Goal: Find specific page/section: Find specific page/section

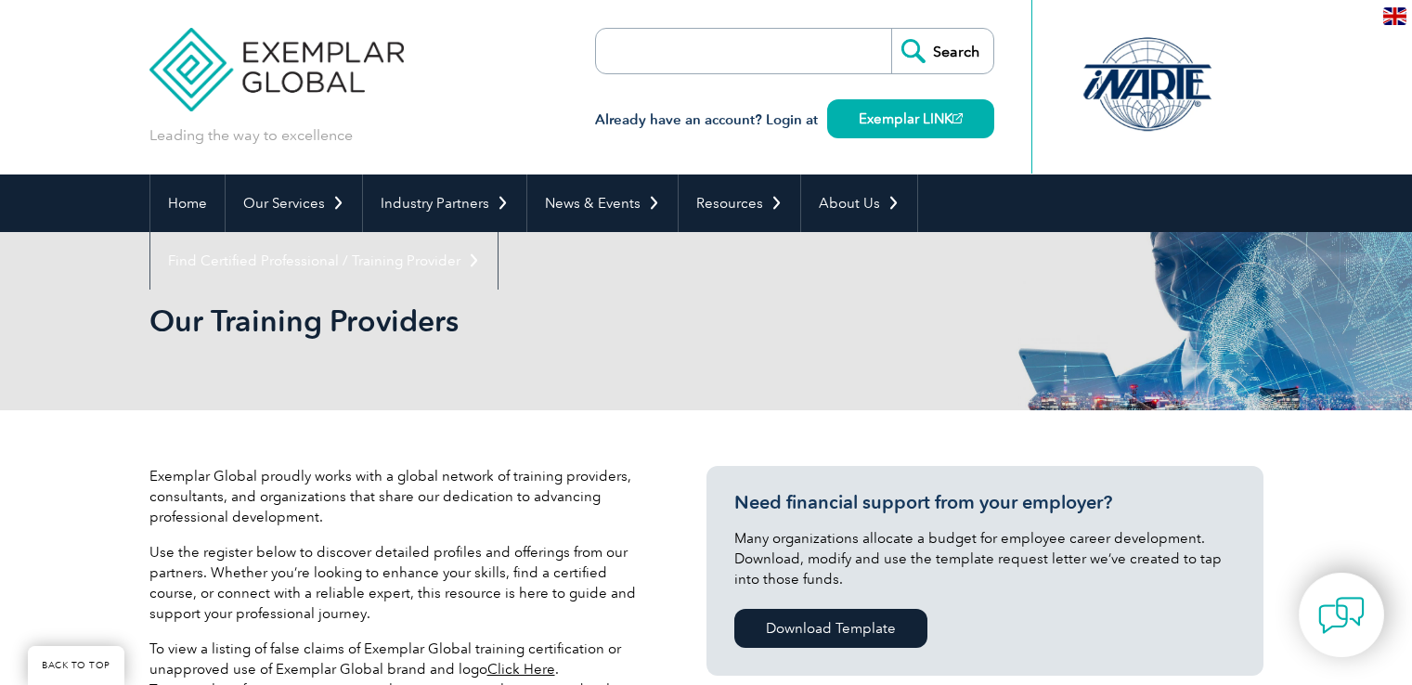
scroll to position [650, 0]
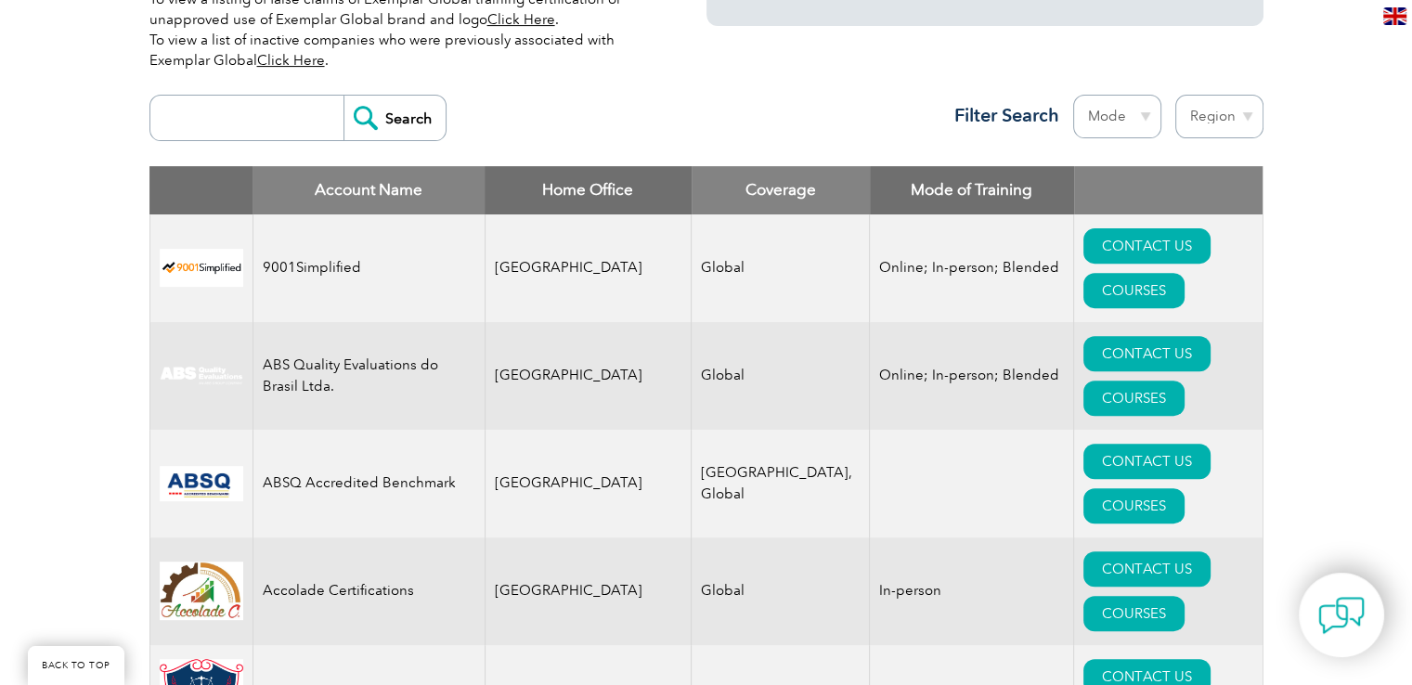
click at [1218, 110] on select "Region Australia Bahrain Bangladesh Brazil Canada Colombia Dominican Republic E…" at bounding box center [1219, 117] width 88 height 44
select select "[GEOGRAPHIC_DATA]"
click at [1175, 95] on select "Region Australia Bahrain Bangladesh Brazil Canada Colombia Dominican Republic E…" at bounding box center [1219, 117] width 88 height 44
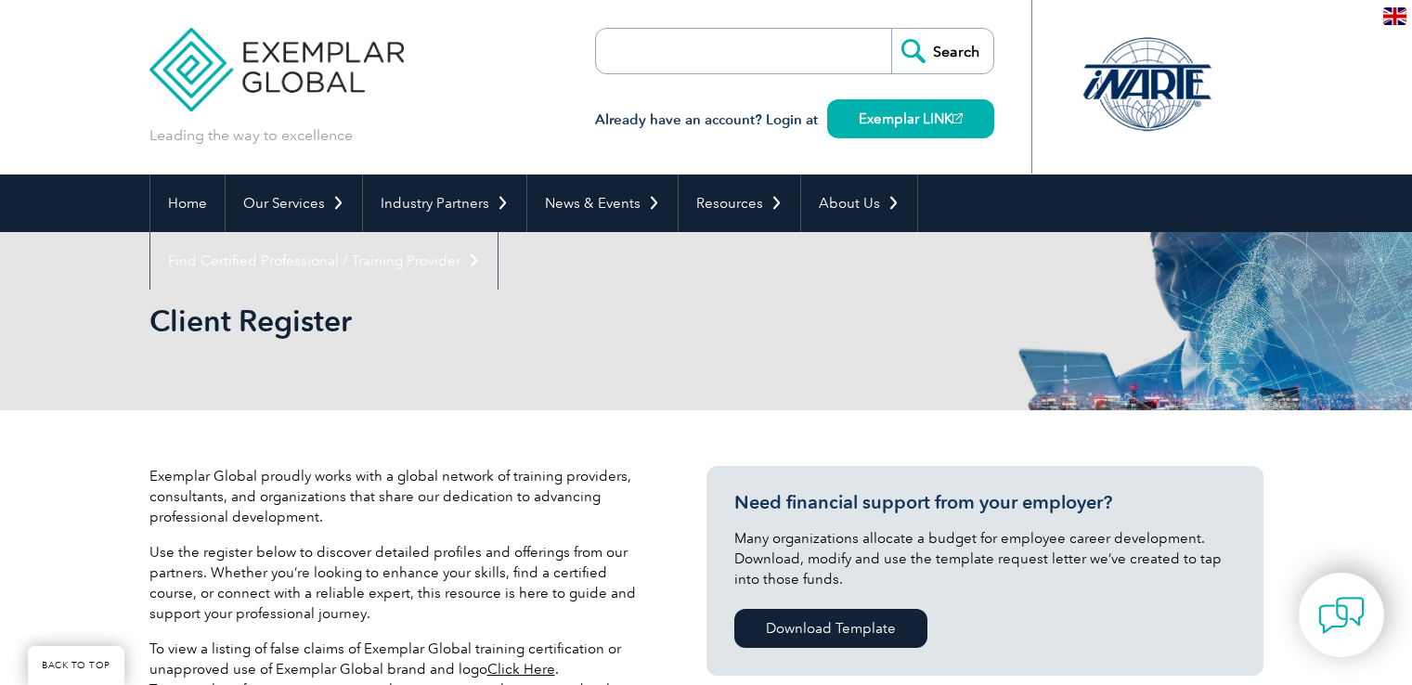
select select "[GEOGRAPHIC_DATA]"
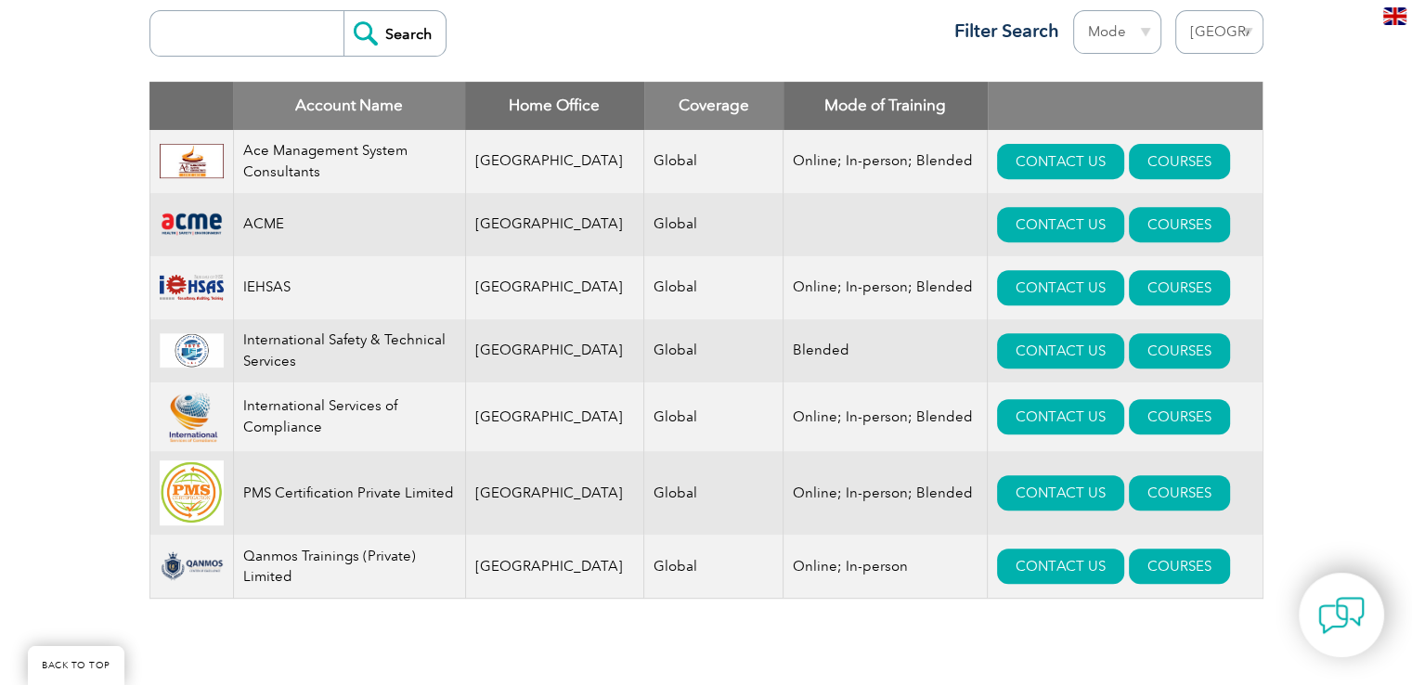
scroll to position [835, 0]
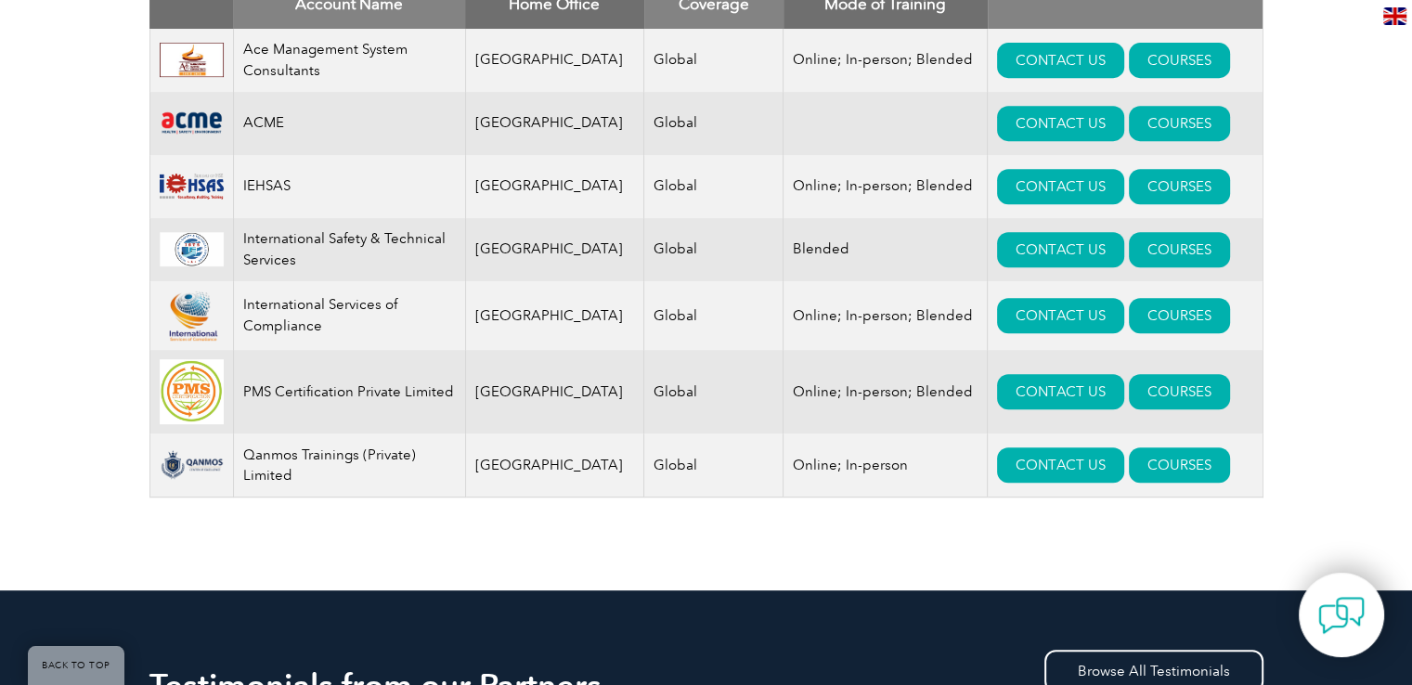
click at [1054, 525] on div "Account Name Home Office Coverage Mode of Training Ace Management System Consul…" at bounding box center [706, 253] width 1114 height 545
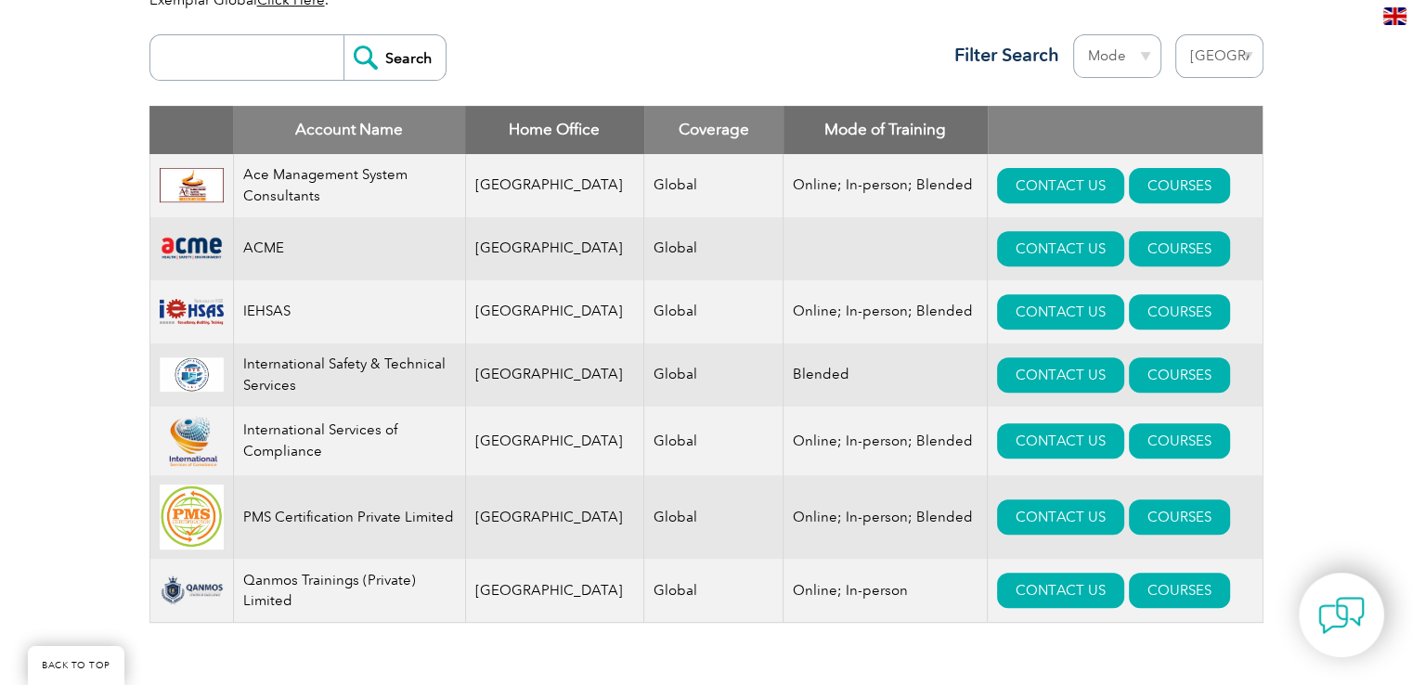
scroll to position [743, 0]
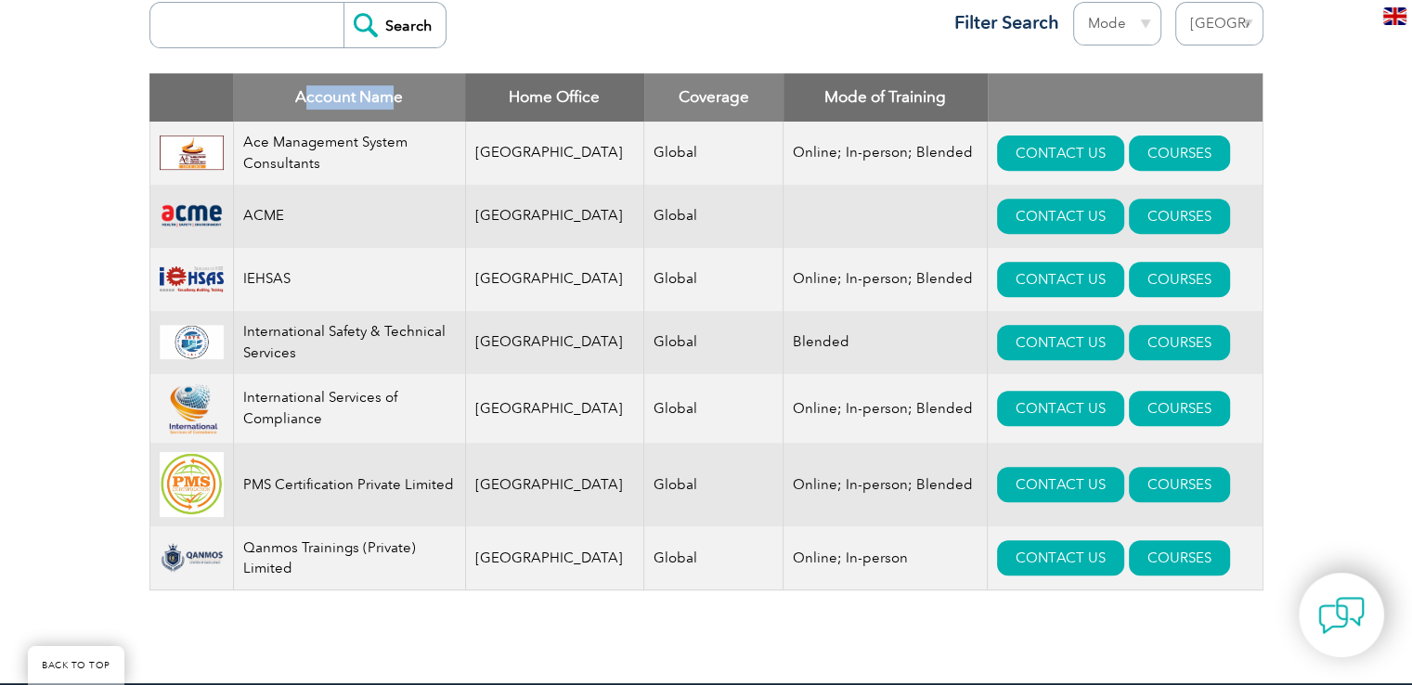
drag, startPoint x: 306, startPoint y: 95, endPoint x: 396, endPoint y: 90, distance: 90.1
click at [396, 90] on th "Account Name" at bounding box center [349, 97] width 232 height 48
click at [486, 97] on th "Home Office" at bounding box center [554, 97] width 179 height 48
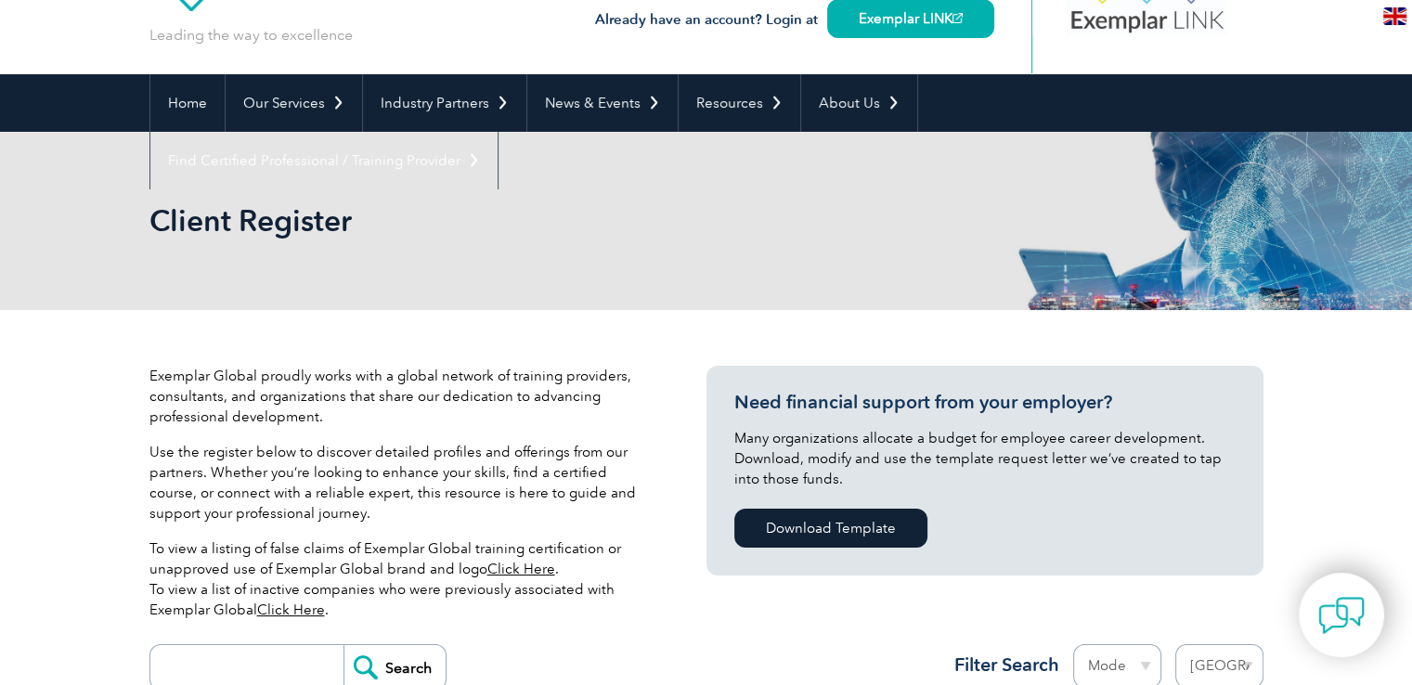
scroll to position [93, 0]
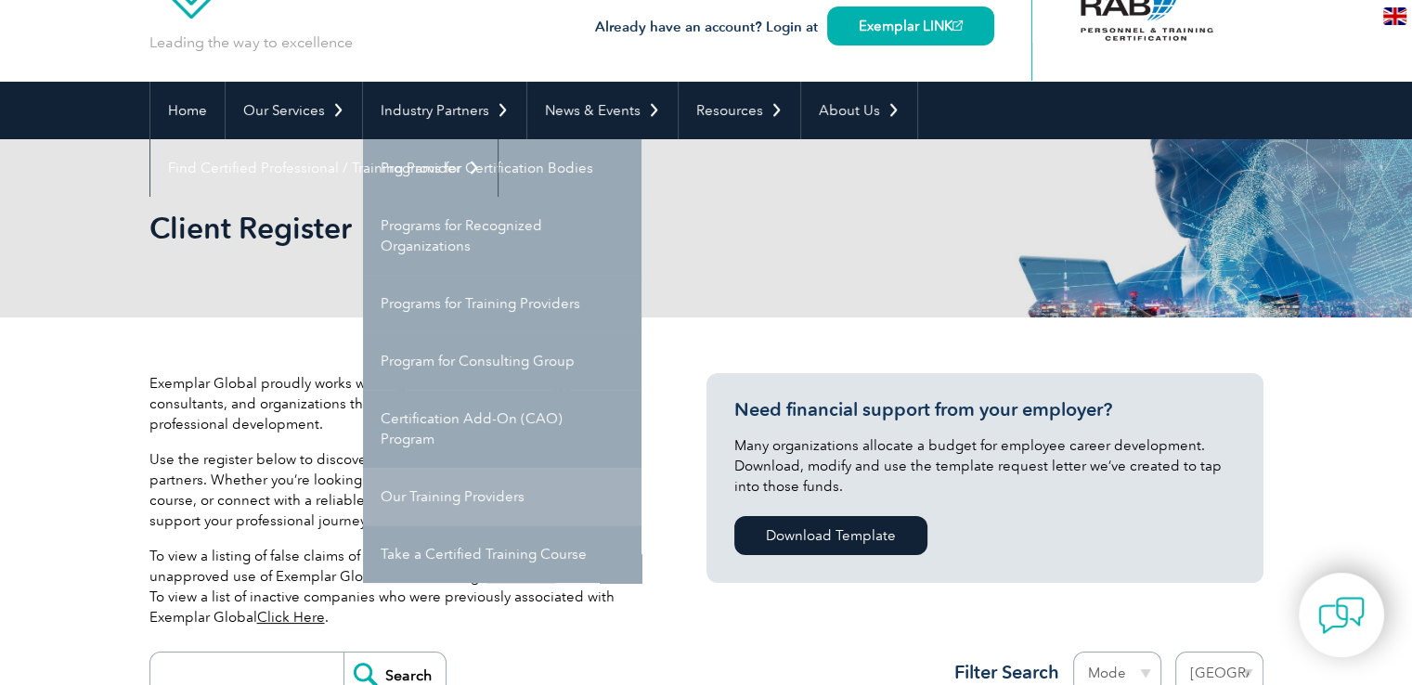
click at [484, 498] on link "Our Training Providers" at bounding box center [502, 497] width 278 height 58
